Goal: Task Accomplishment & Management: Complete application form

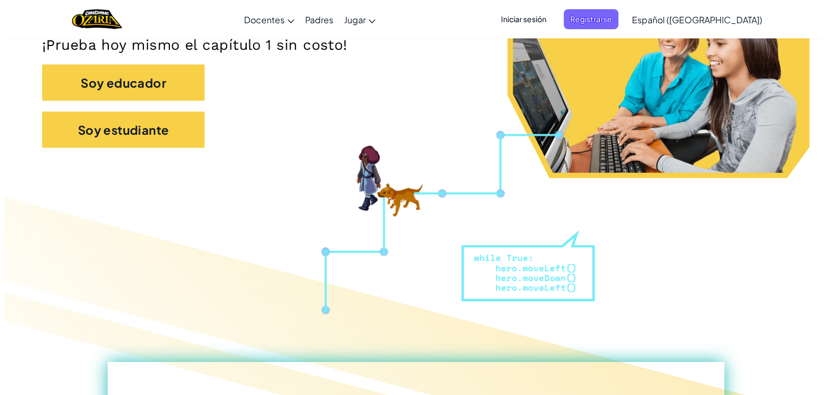
scroll to position [261, 0]
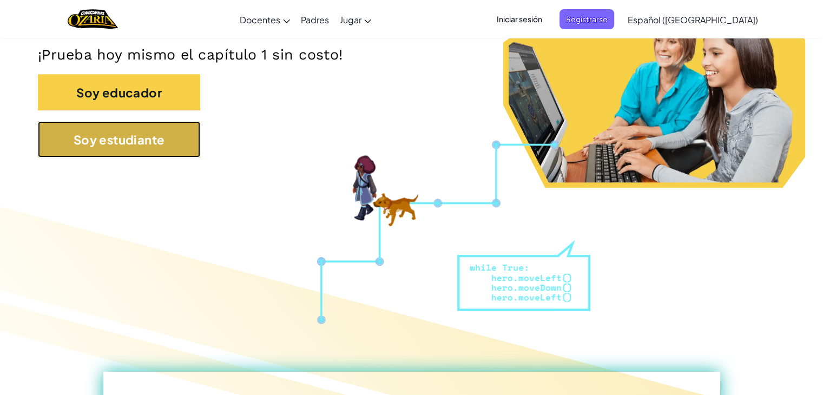
click at [184, 141] on button "Soy estudiante" at bounding box center [119, 139] width 162 height 36
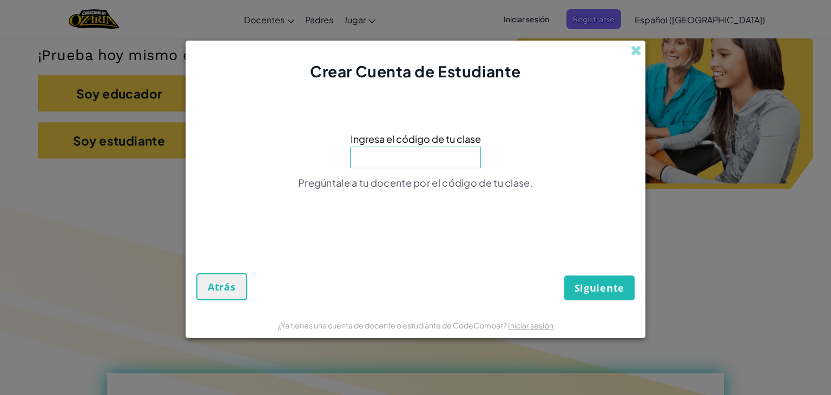
click at [424, 162] on input at bounding box center [415, 158] width 131 height 22
type input "BreadDogFox"
click at [598, 278] on button "Siguiente" at bounding box center [600, 288] width 70 height 25
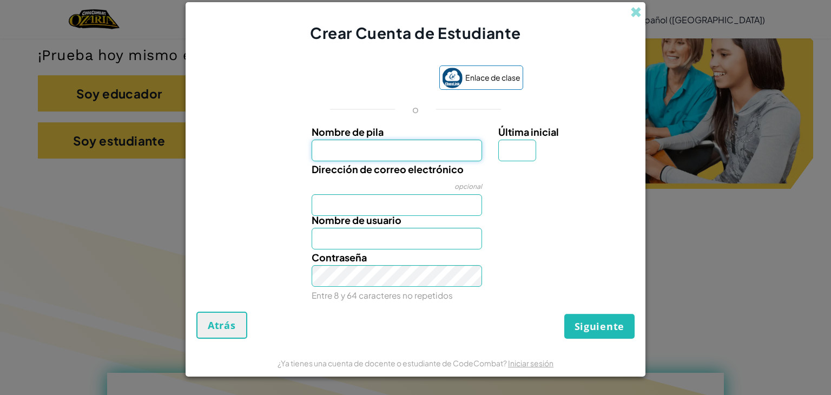
click at [415, 145] on input "Nombre de pila" at bounding box center [397, 151] width 171 height 22
type input "[PERSON_NAME]"
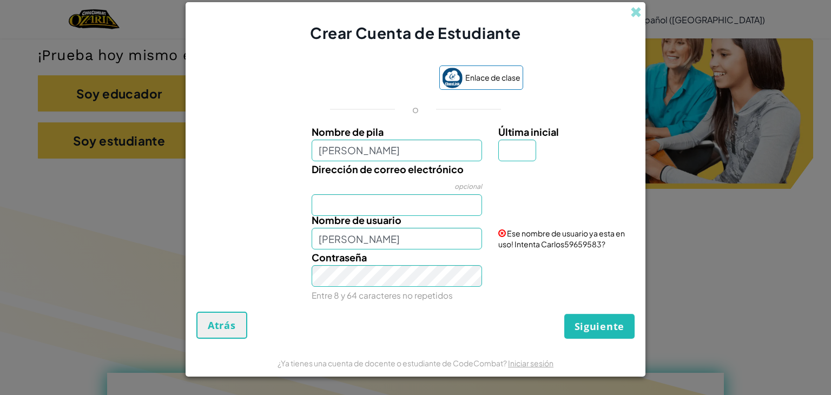
click at [390, 191] on div "Dirección de correo electrónico opcional" at bounding box center [397, 188] width 187 height 55
click at [390, 194] on input "Dirección de correo electrónico" at bounding box center [397, 205] width 171 height 22
type input "[EMAIL_ADDRESS][DOMAIN_NAME]"
click at [515, 152] on input "Última inicial" at bounding box center [518, 151] width 38 height 22
type input "m"
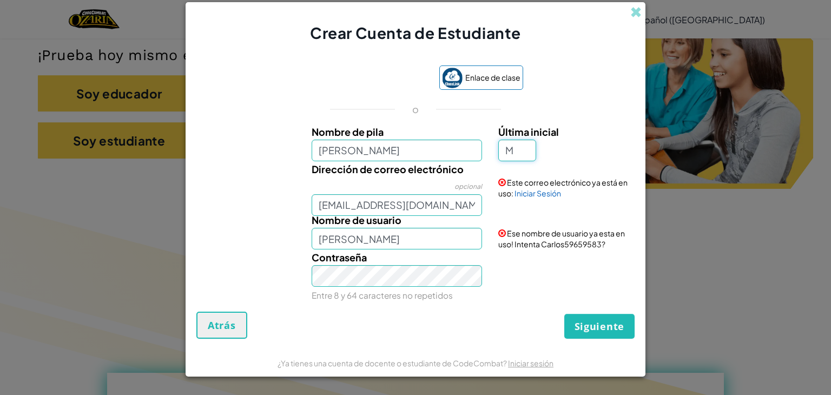
type input "M"
type input "CarlosM"
click at [528, 154] on input "M" at bounding box center [518, 151] width 38 height 22
type input "[PERSON_NAME]"
click at [542, 196] on font "Iniciar Sesión" at bounding box center [538, 193] width 47 height 10
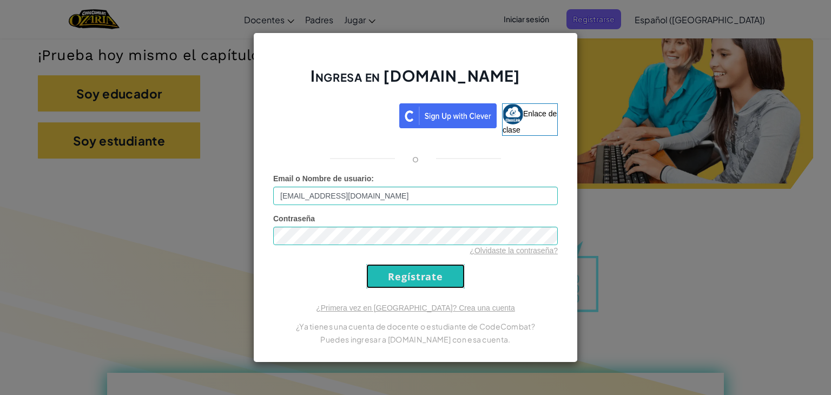
click at [431, 280] on input "Regístrate" at bounding box center [415, 276] width 99 height 24
